Goal: Information Seeking & Learning: Learn about a topic

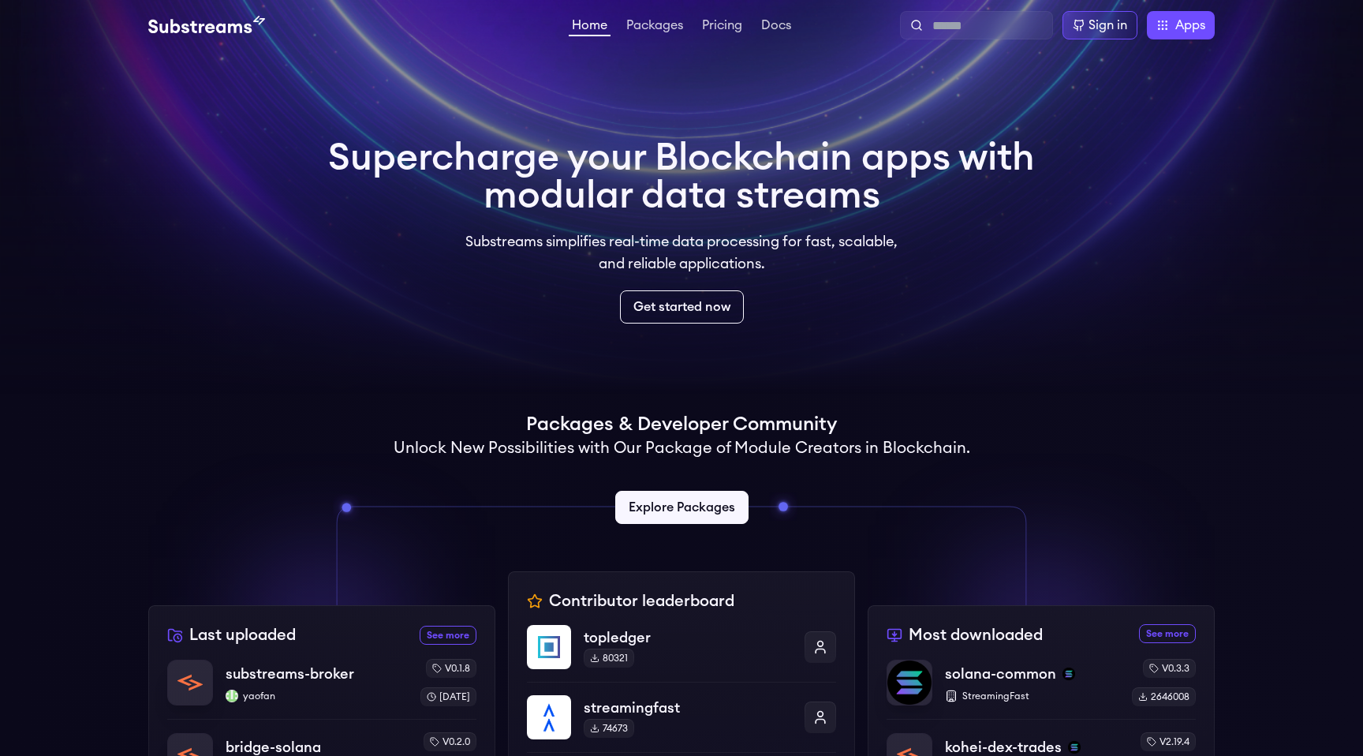
click at [721, 14] on div "Home Packages Pricing Docs Home Packages Pricing Docs Sign in Apps Subgraph Stu…" at bounding box center [681, 25] width 1067 height 28
click at [721, 22] on link "Pricing" at bounding box center [722, 27] width 47 height 16
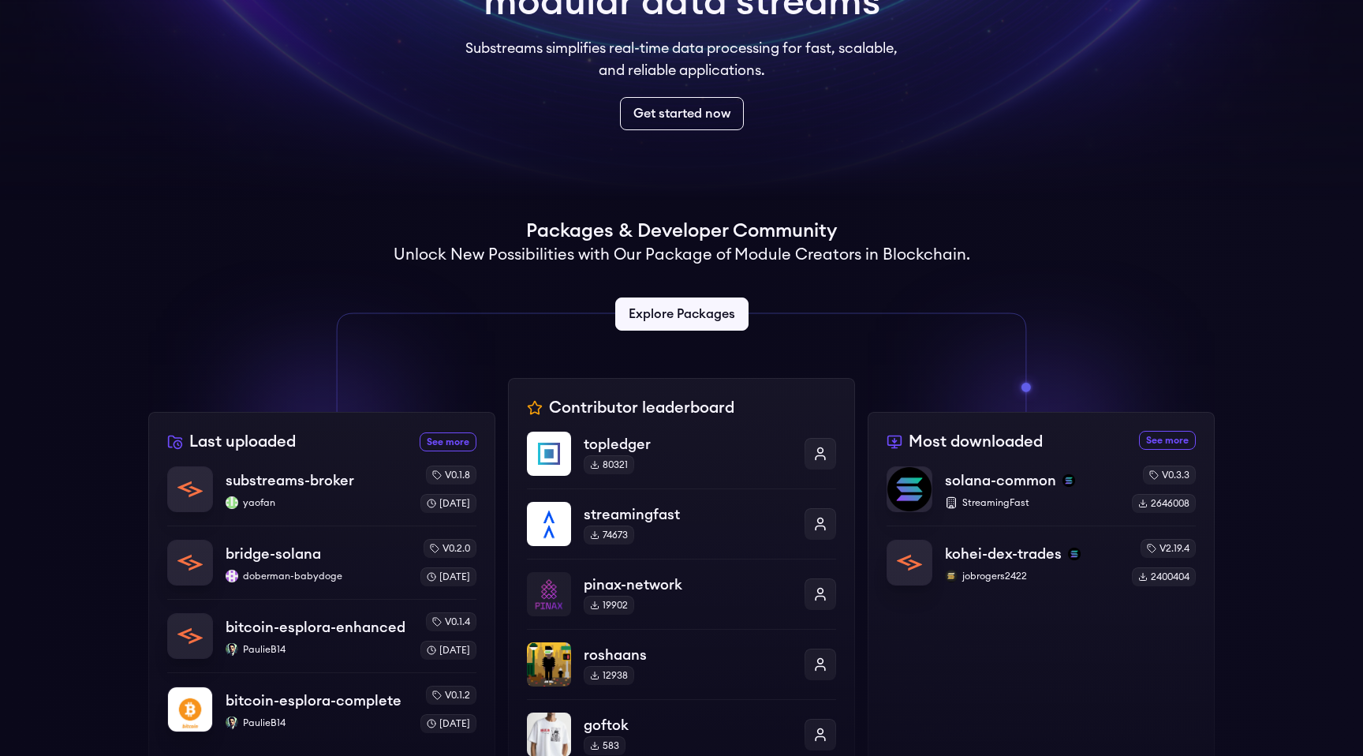
scroll to position [196, 0]
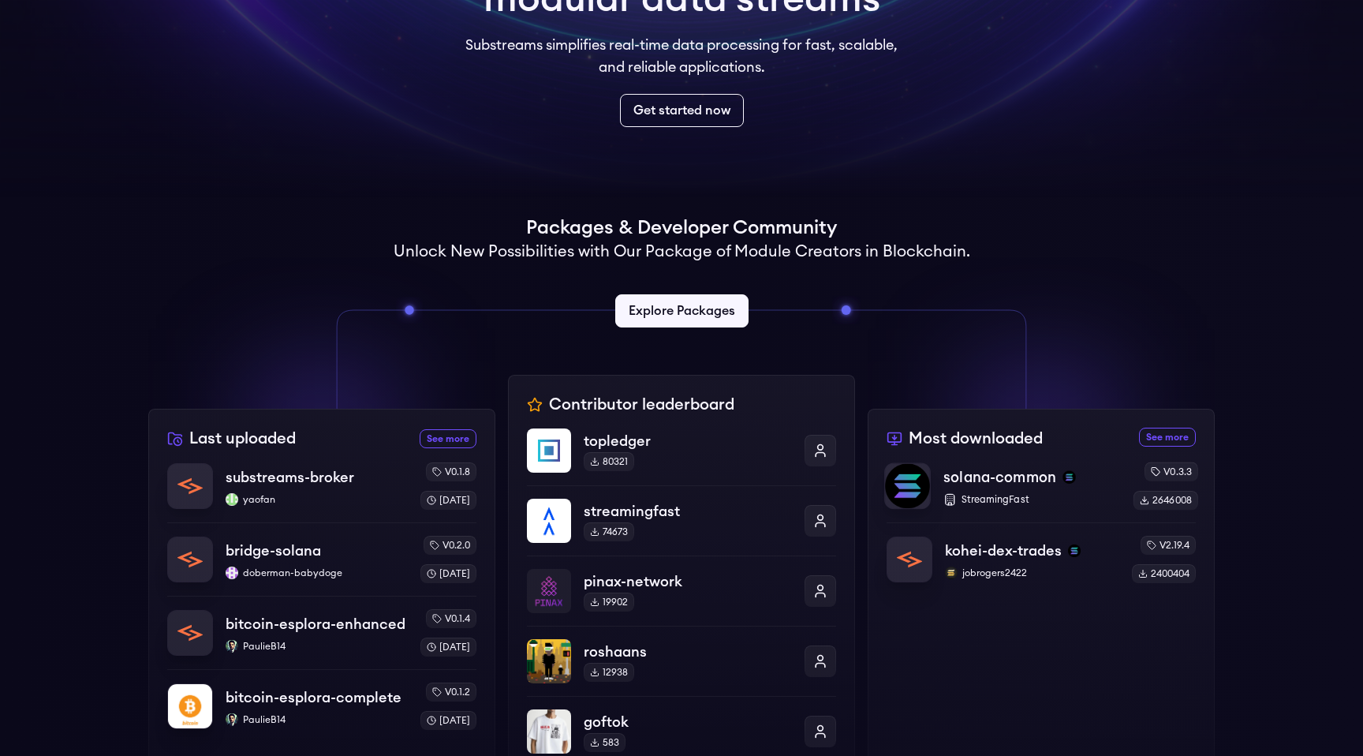
click at [1037, 480] on p "solana-common" at bounding box center [1000, 477] width 113 height 22
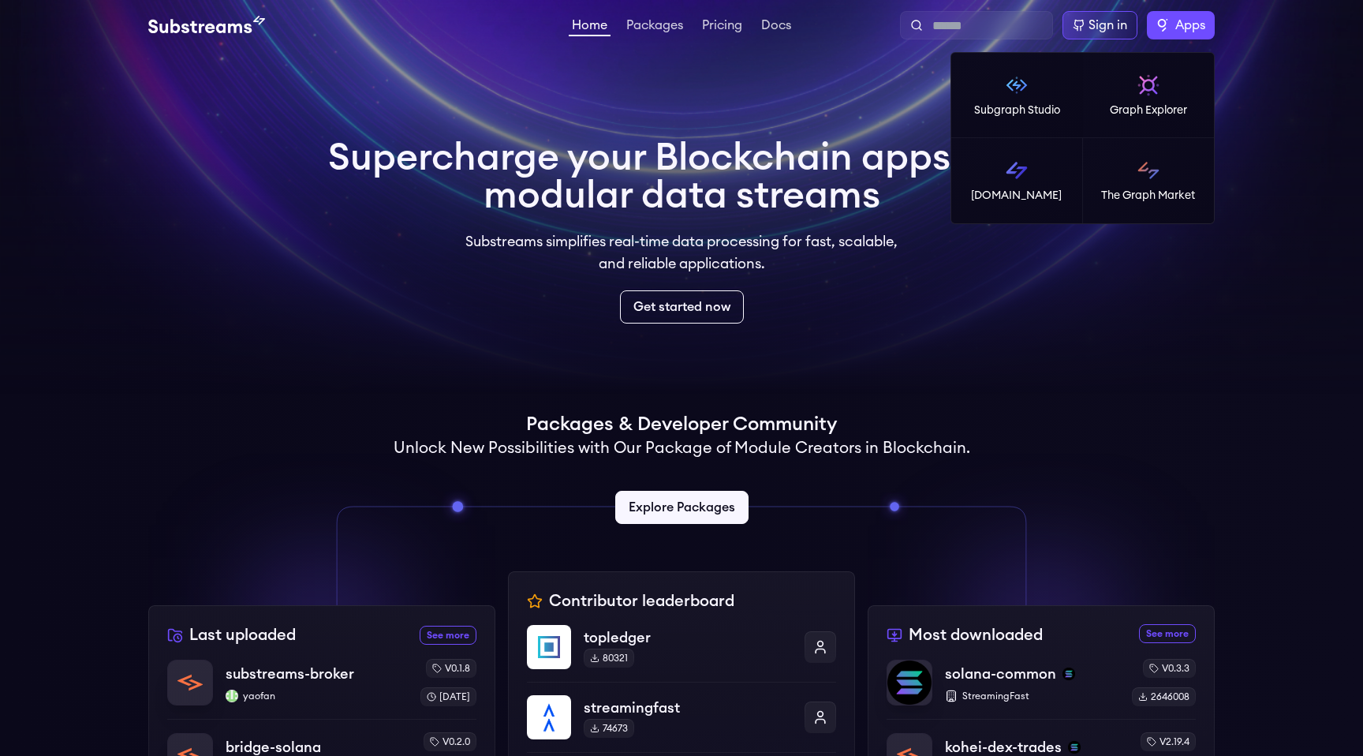
click at [1180, 15] on label "Apps" at bounding box center [1181, 25] width 68 height 28
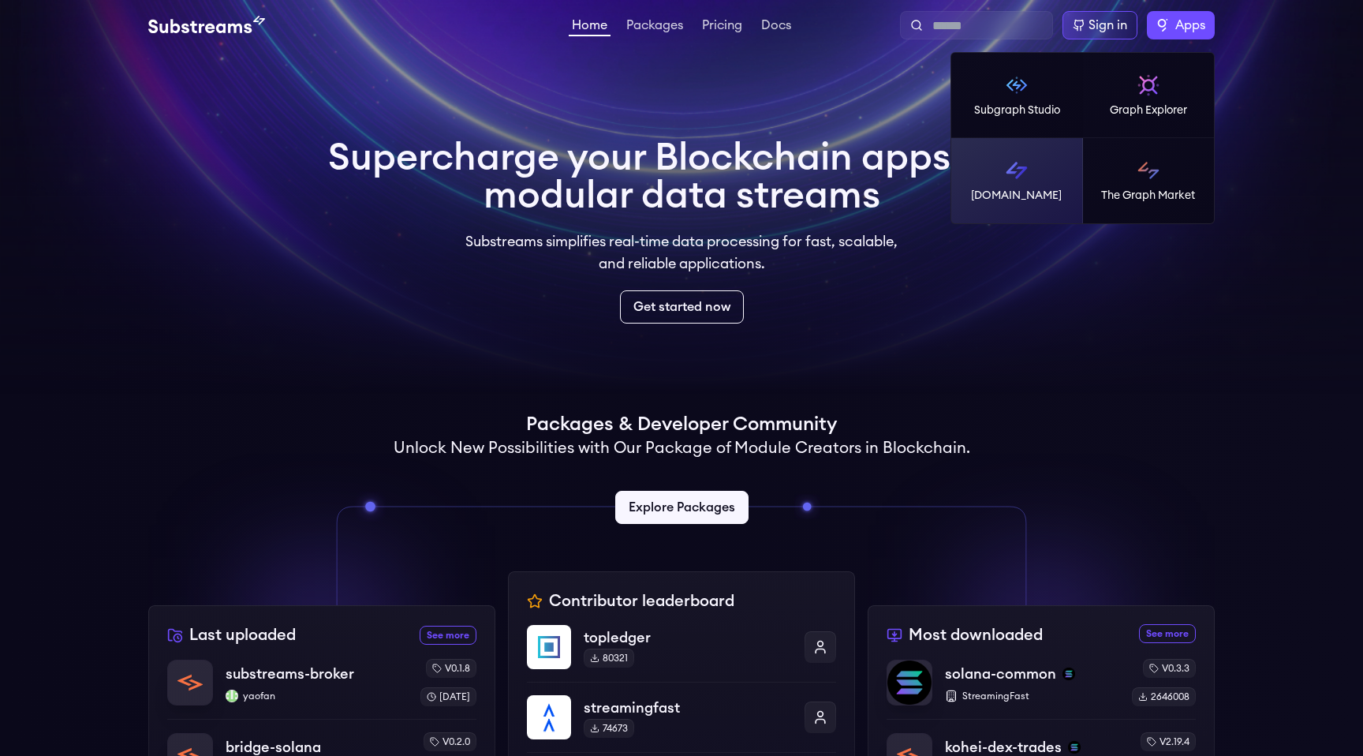
click at [987, 208] on link "[DOMAIN_NAME]" at bounding box center [1017, 180] width 132 height 85
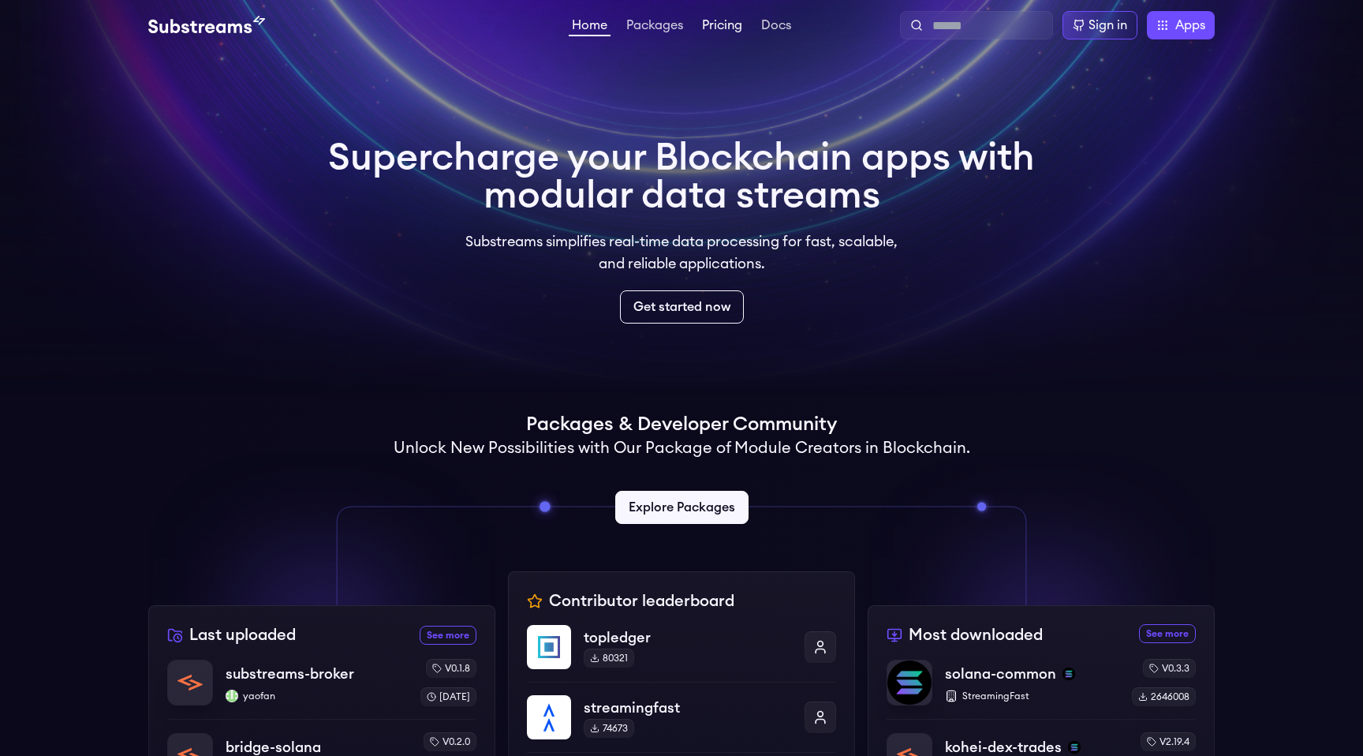
click at [739, 25] on link "Pricing" at bounding box center [722, 27] width 47 height 16
click at [675, 25] on link "Packages" at bounding box center [654, 27] width 63 height 16
click at [1092, 29] on div "Sign in" at bounding box center [1108, 25] width 39 height 19
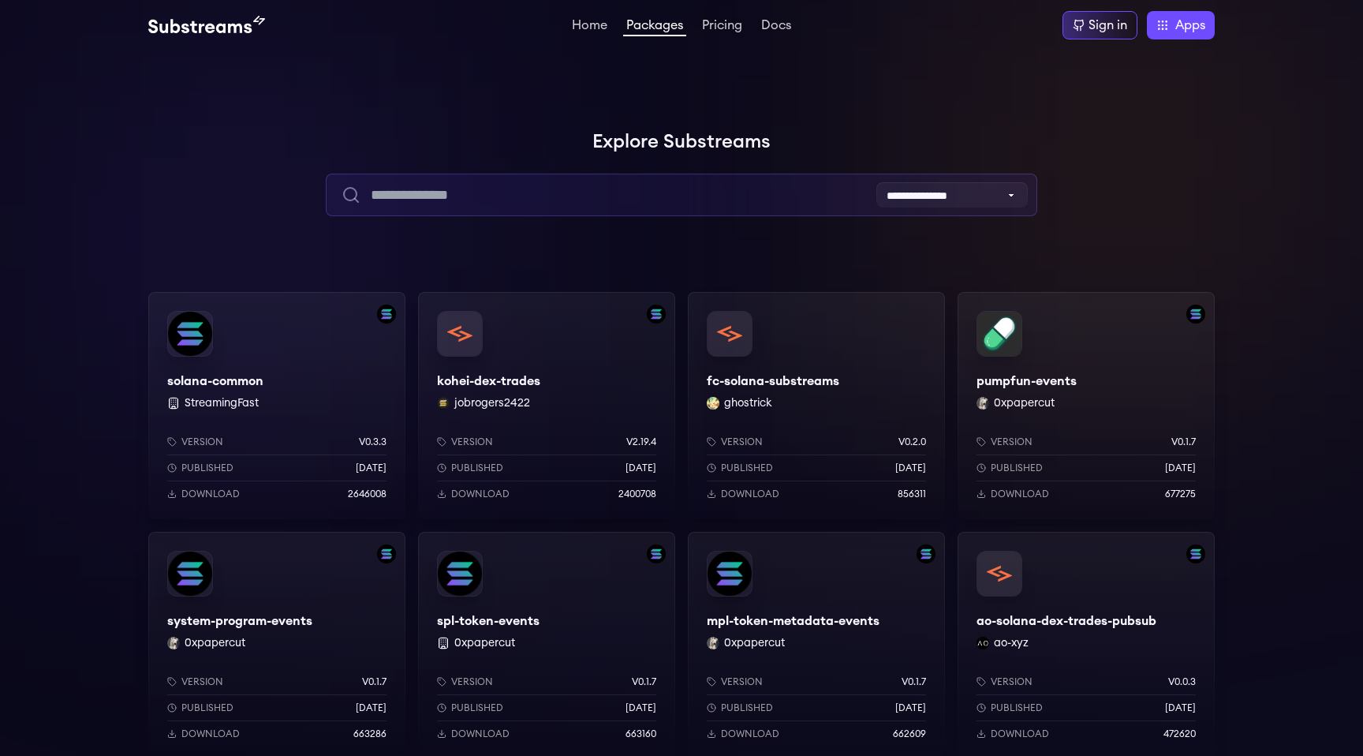
click at [578, 181] on input "text" at bounding box center [681, 195] width 711 height 43
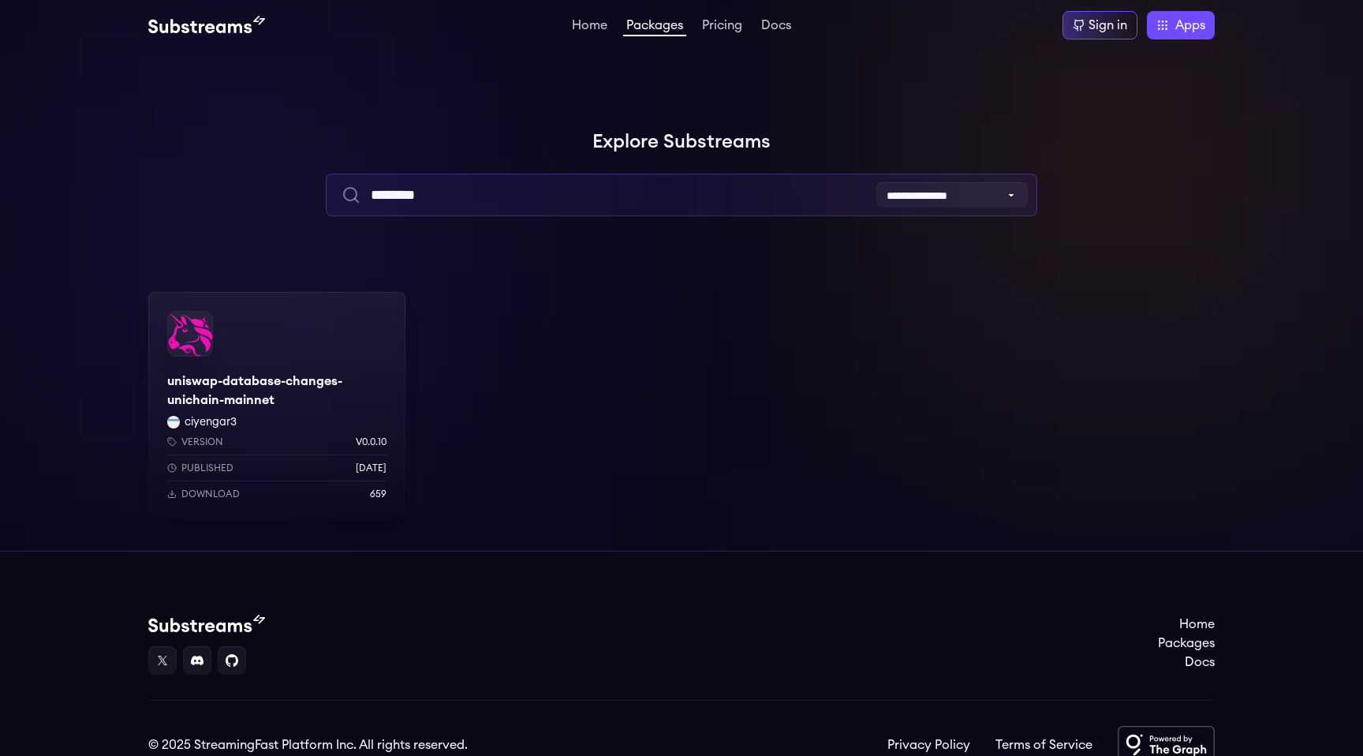
type input "********"
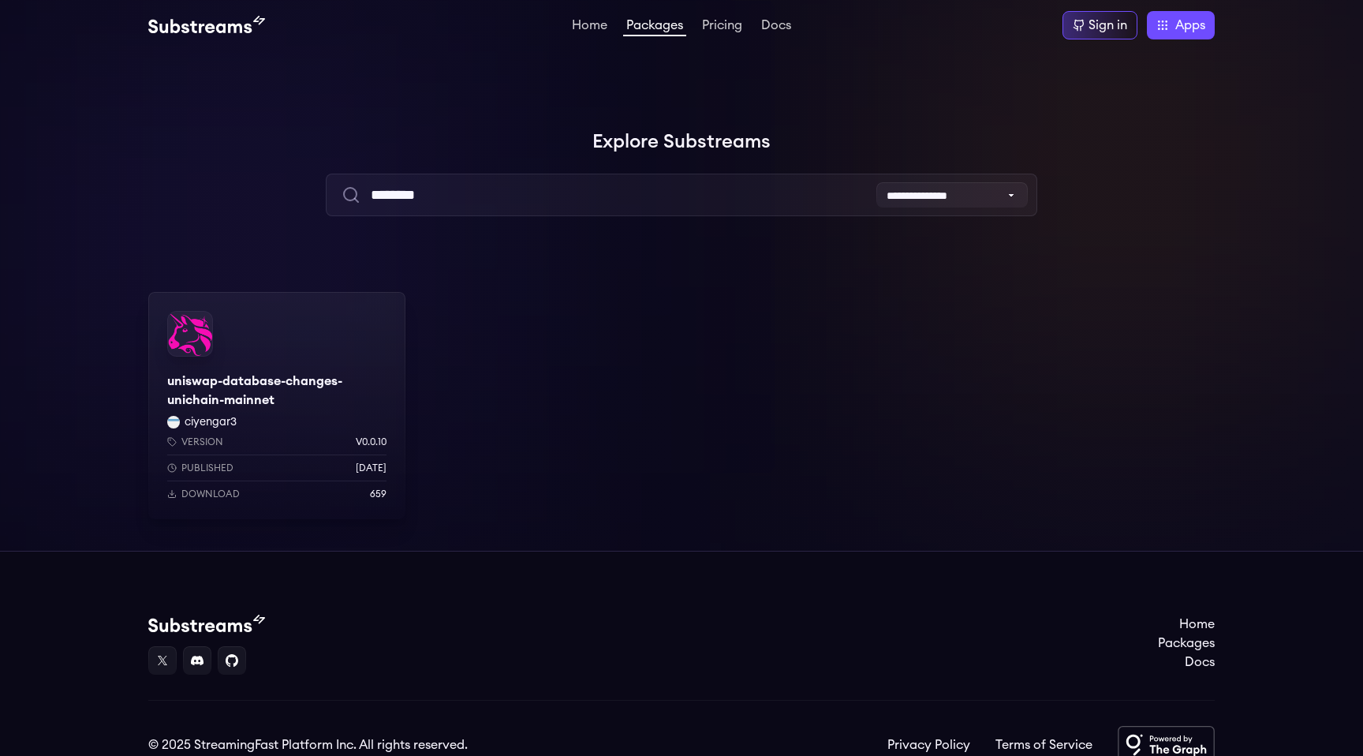
click at [377, 323] on div "uniswap-database-changes-unichain-mainnet ciyengar3 Version v0.0.10 Published 3…" at bounding box center [276, 405] width 257 height 227
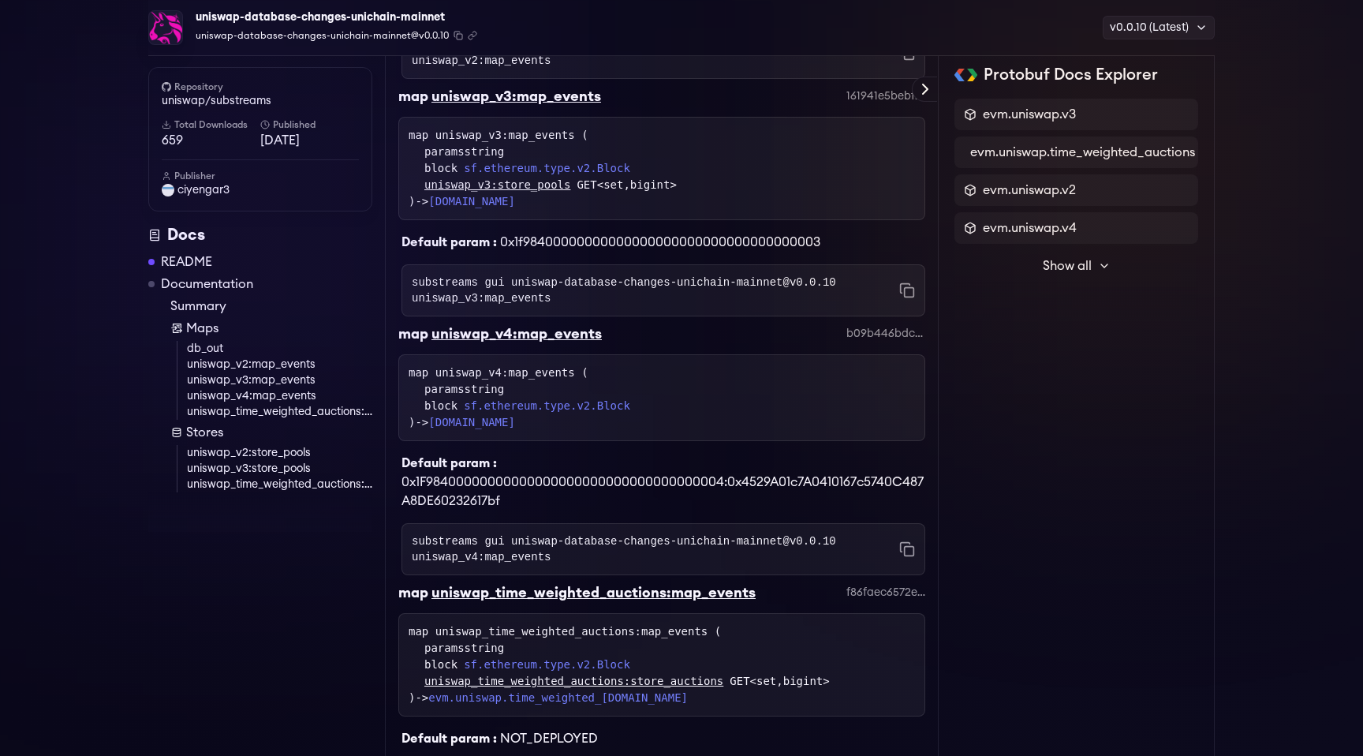
scroll to position [1261, 0]
